Goal: Information Seeking & Learning: Understand process/instructions

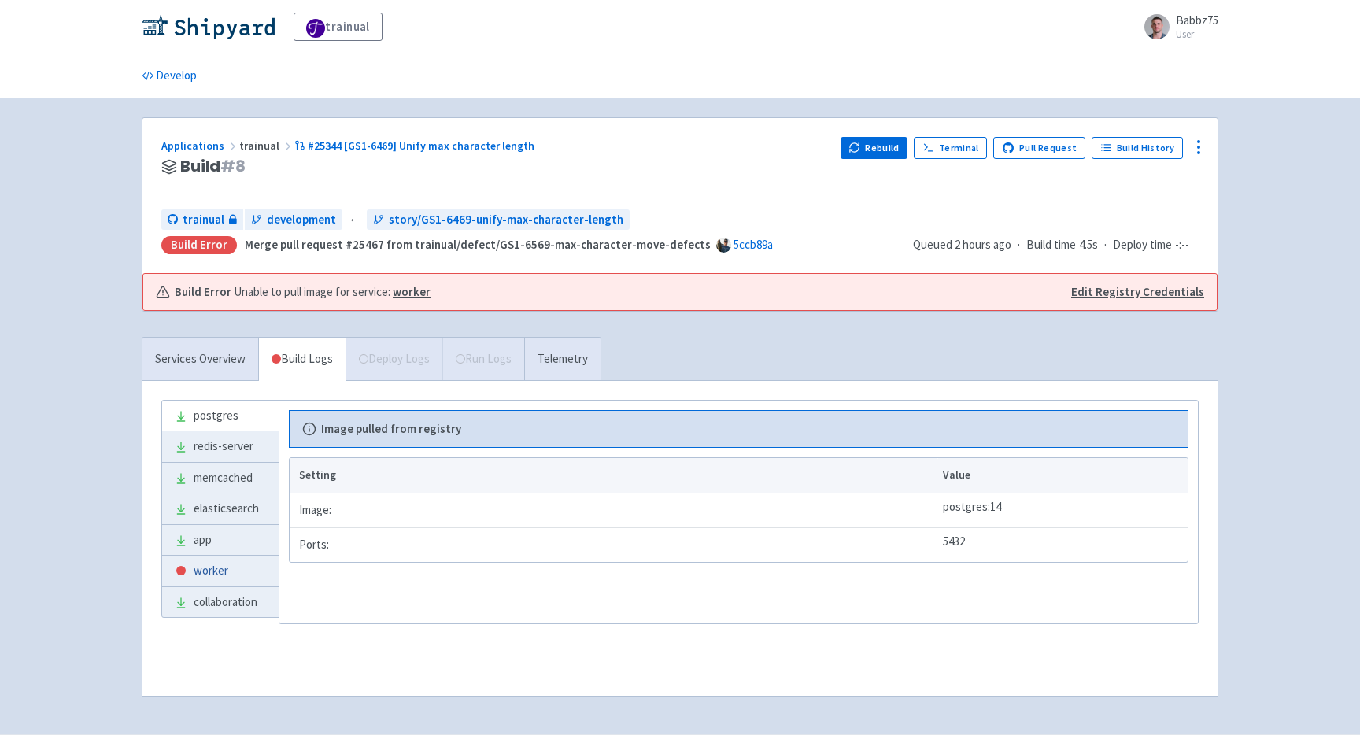
click at [228, 575] on link "worker" at bounding box center [220, 571] width 117 height 31
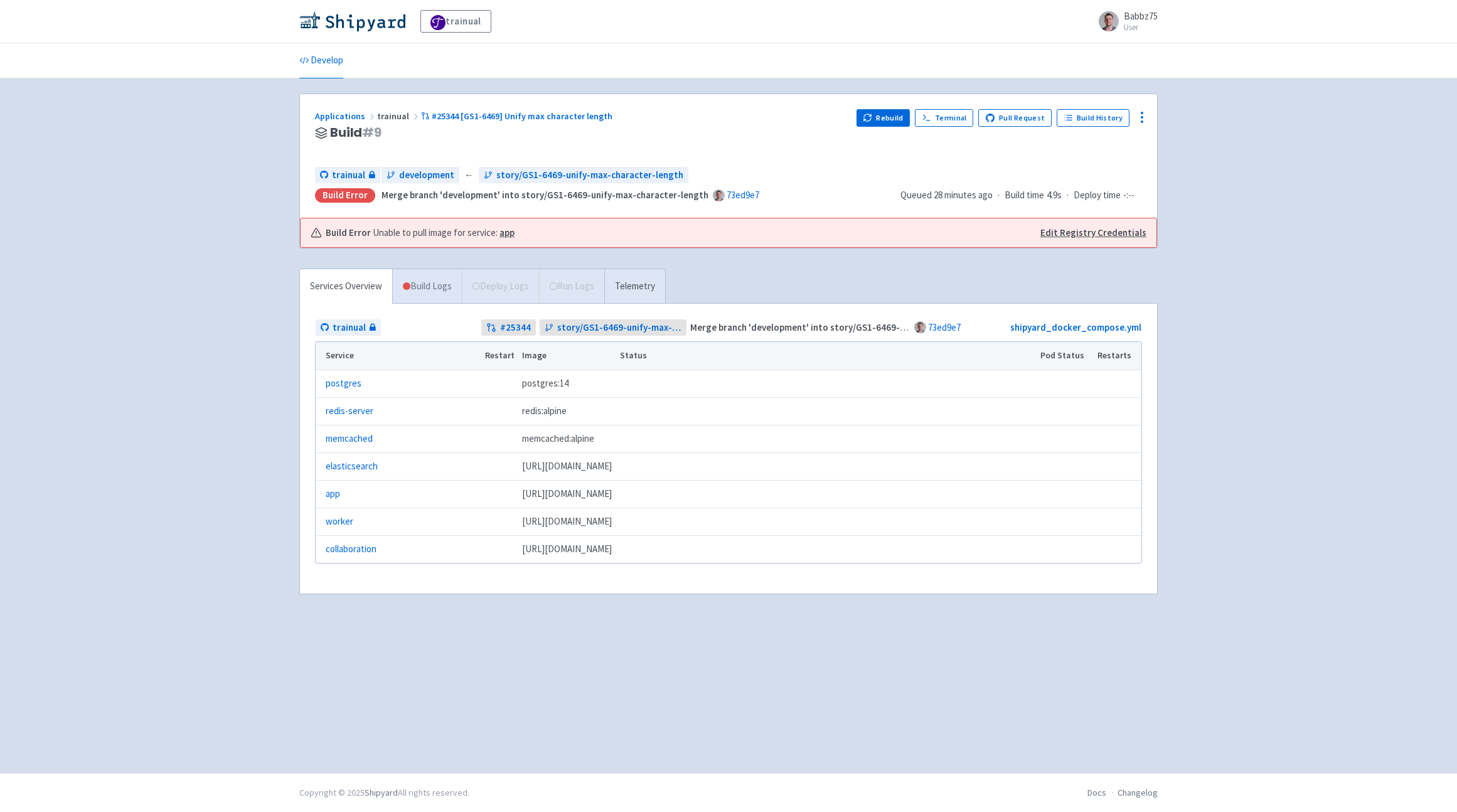
click at [428, 278] on link "Build Logs" at bounding box center [427, 286] width 69 height 34
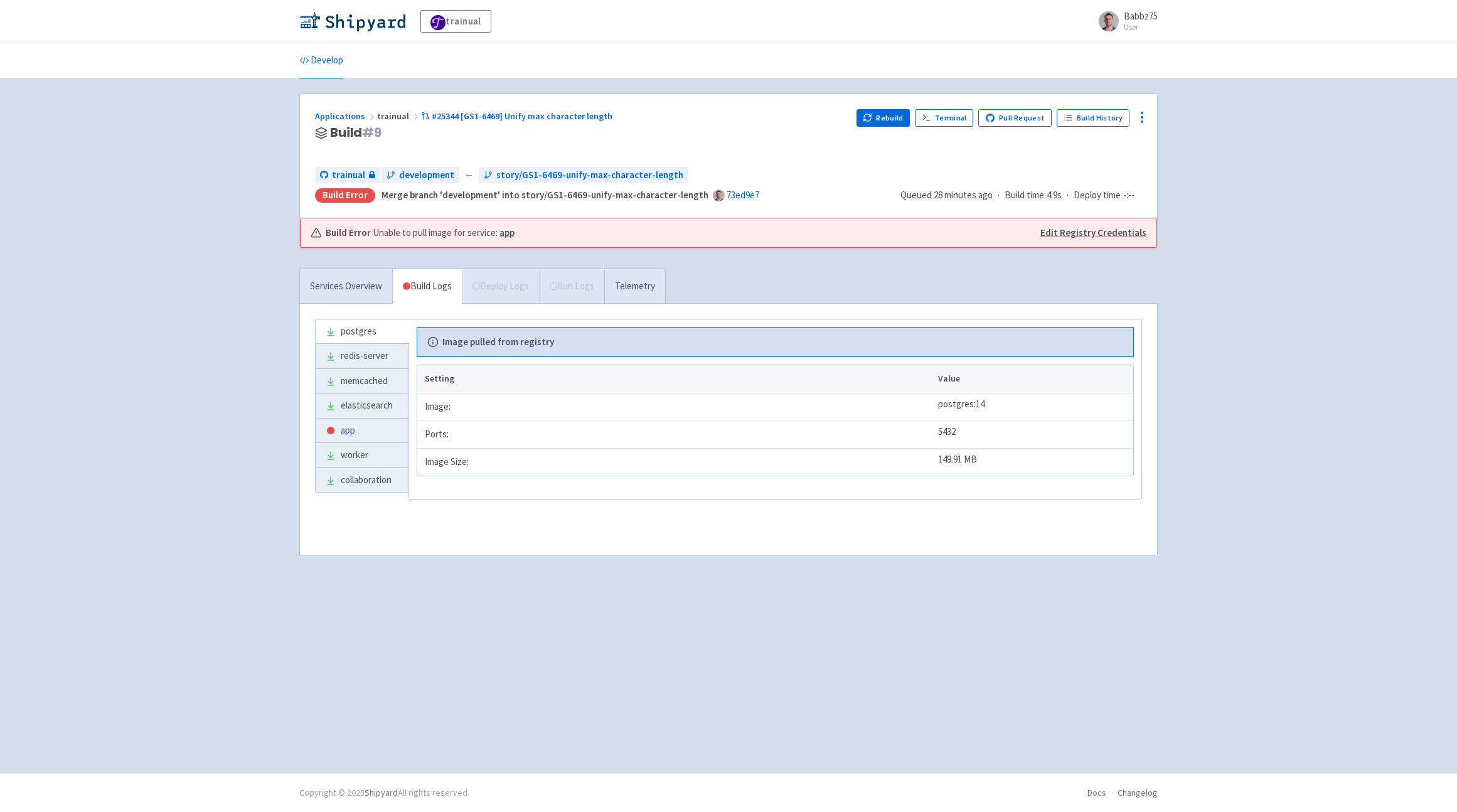
click at [375, 430] on link "app" at bounding box center [362, 430] width 93 height 25
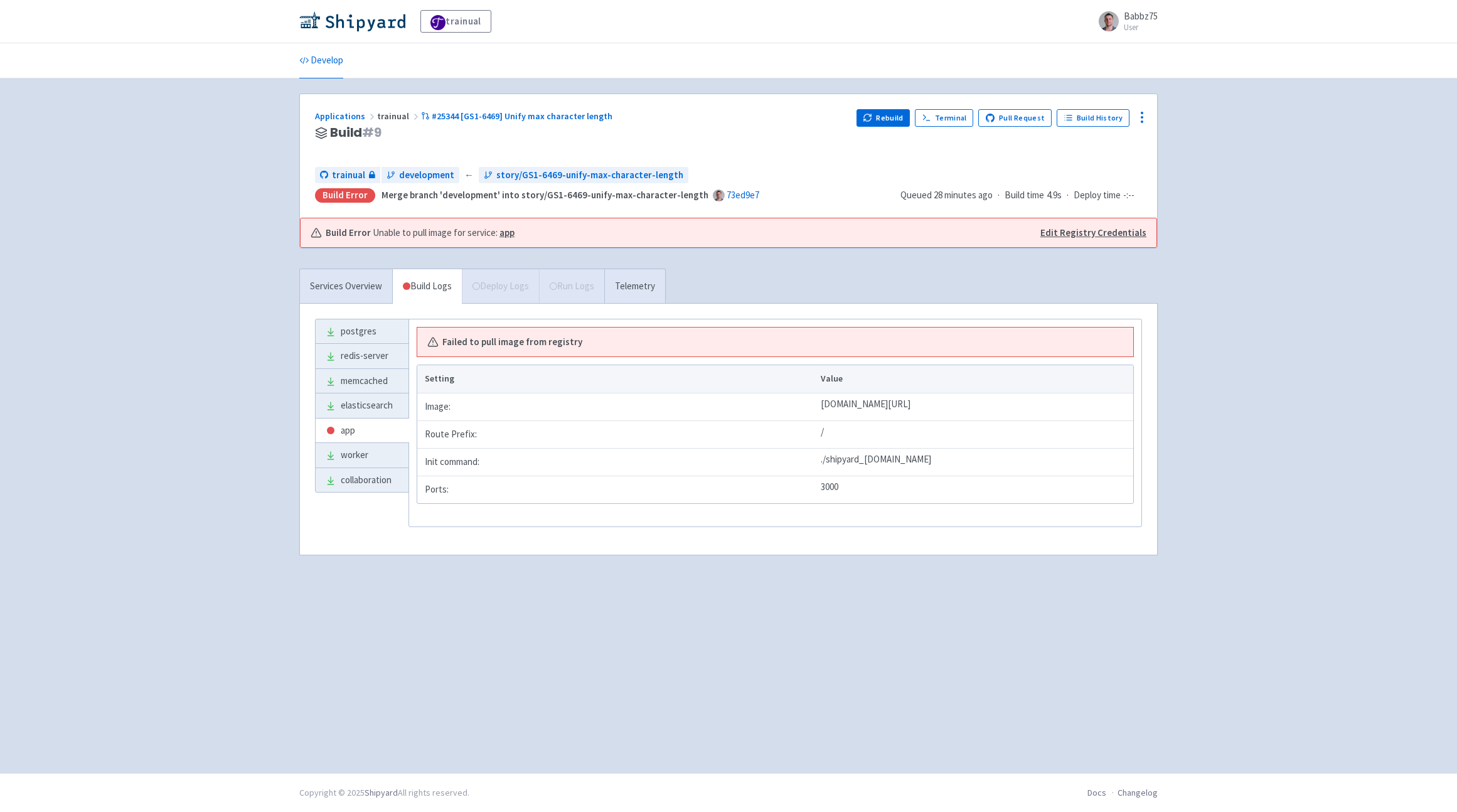
click at [506, 234] on strong "app" at bounding box center [507, 232] width 15 height 12
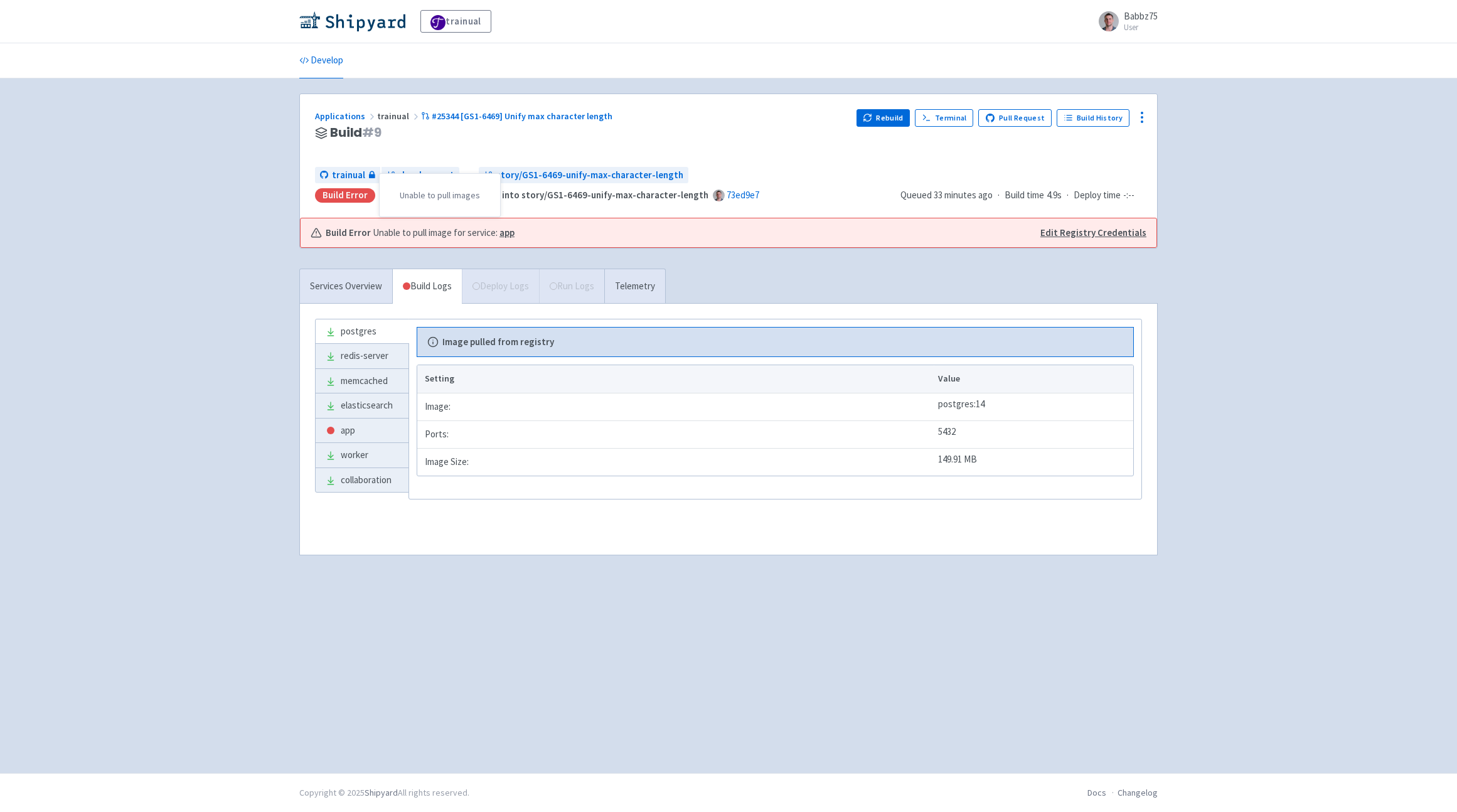
click at [347, 200] on div "Build Error" at bounding box center [345, 195] width 61 height 14
click at [440, 250] on div "Applications trainual #25344 [GS1-6469] Unify max character length Build # 9 Re…" at bounding box center [728, 331] width 858 height 477
click at [332, 233] on b "Build Error" at bounding box center [348, 233] width 45 height 14
drag, startPoint x: 332, startPoint y: 233, endPoint x: 558, endPoint y: 238, distance: 226.1
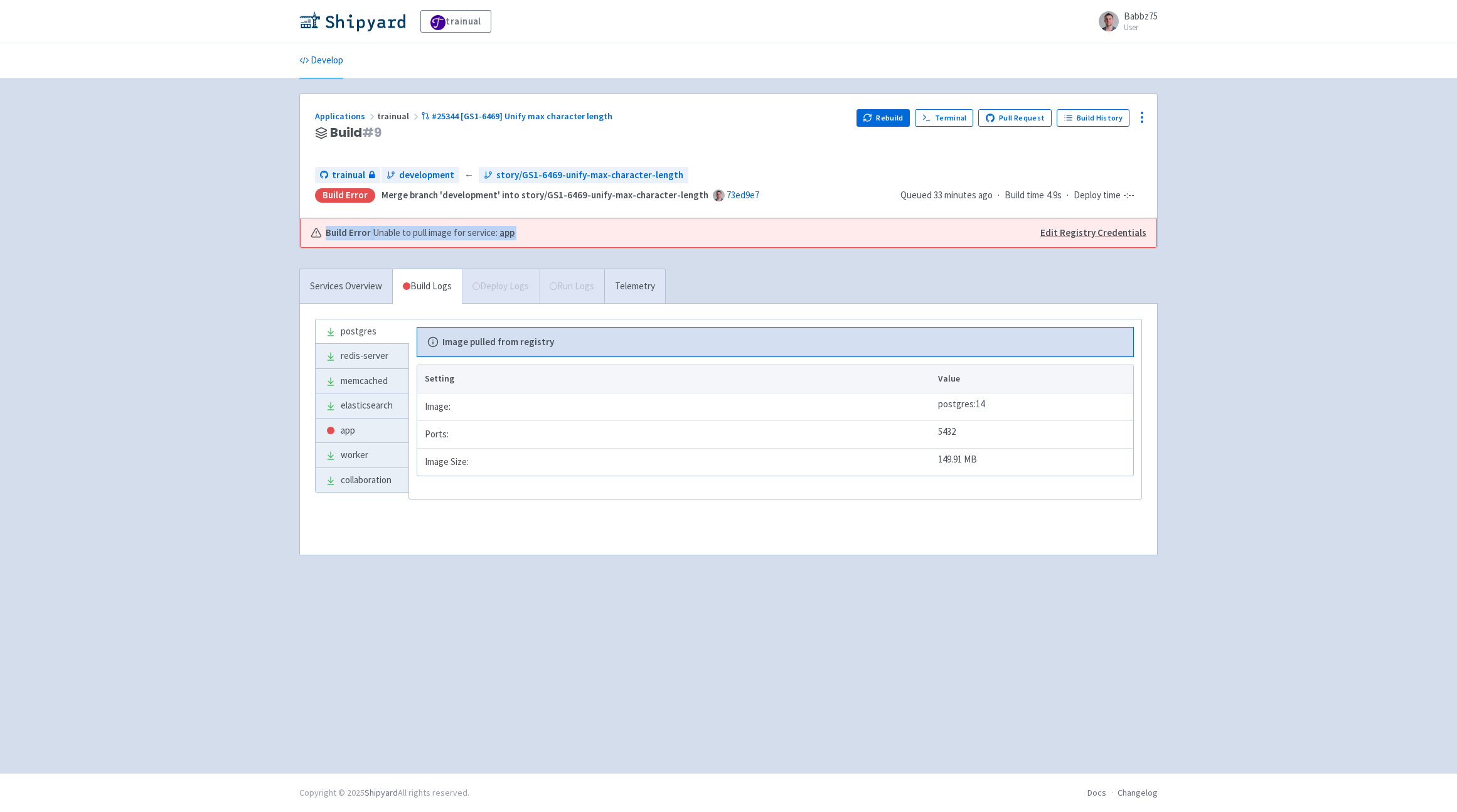
click at [558, 238] on div "Build Error Unable to pull image for service: app" at bounding box center [670, 233] width 717 height 14
copy div "Build Error Unable to pull image for service: app"
click at [1071, 231] on link "Edit Registry Credentials" at bounding box center [1093, 233] width 106 height 14
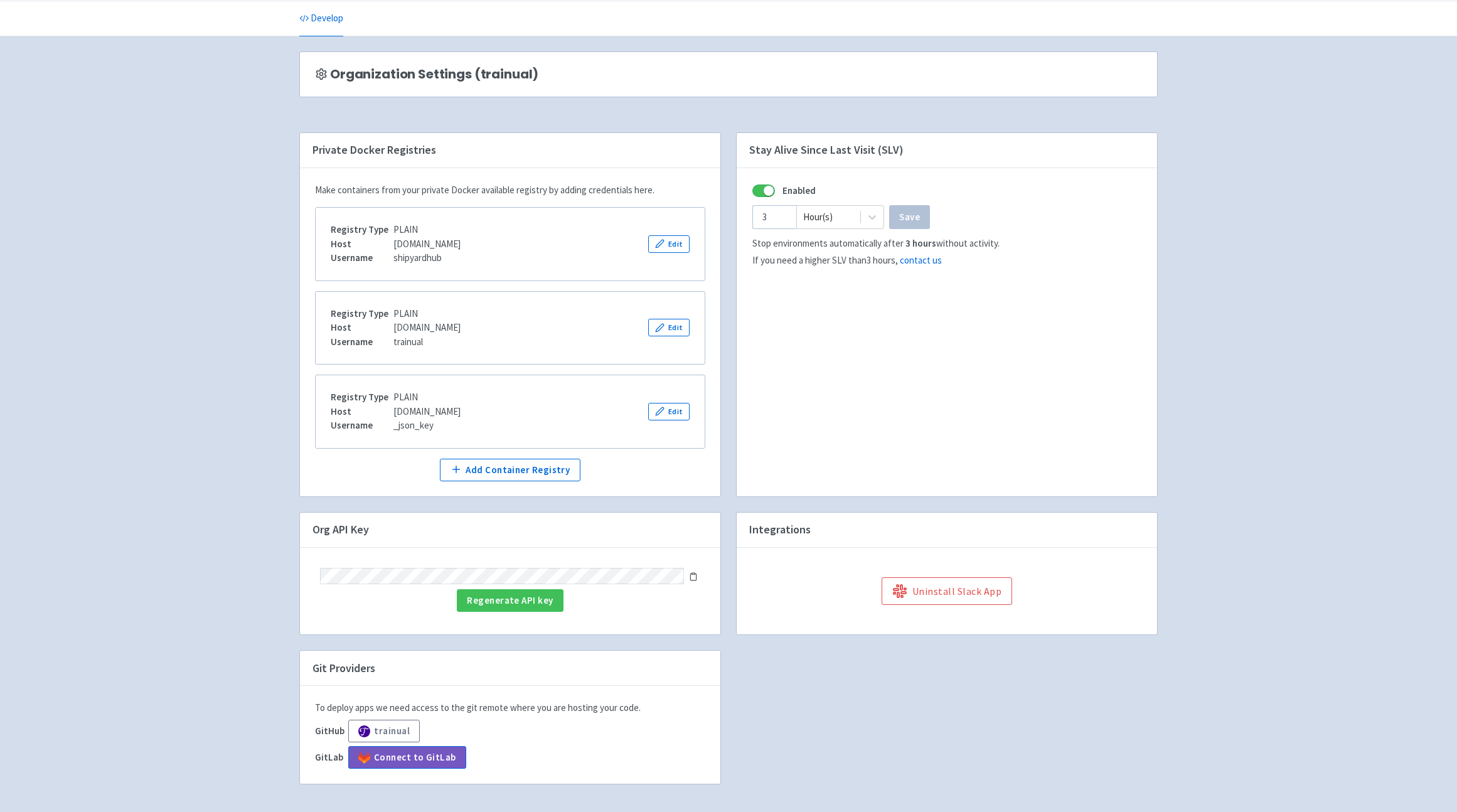
scroll to position [49, 0]
